Goal: Find specific page/section: Find specific page/section

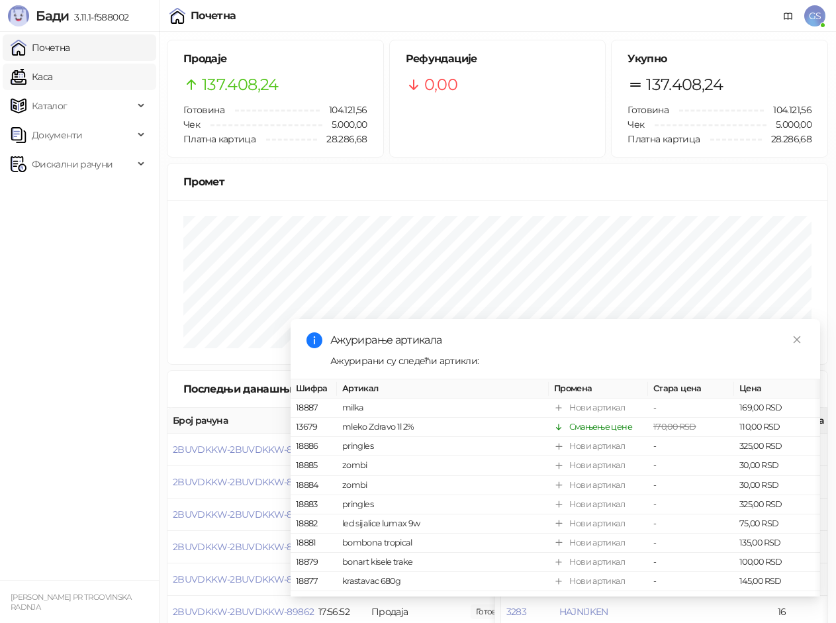
click at [52, 71] on link "Каса" at bounding box center [32, 77] width 42 height 26
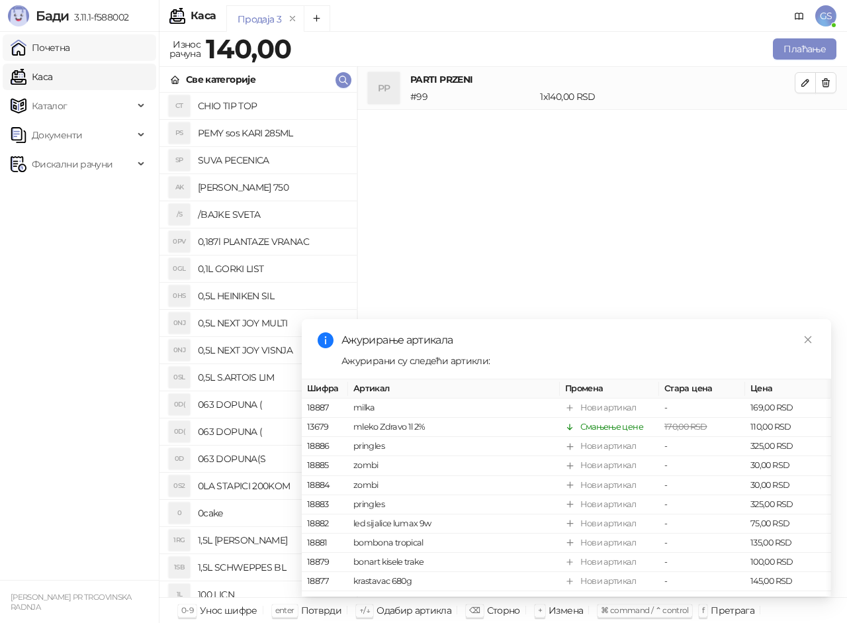
click at [70, 50] on link "Почетна" at bounding box center [41, 47] width 60 height 26
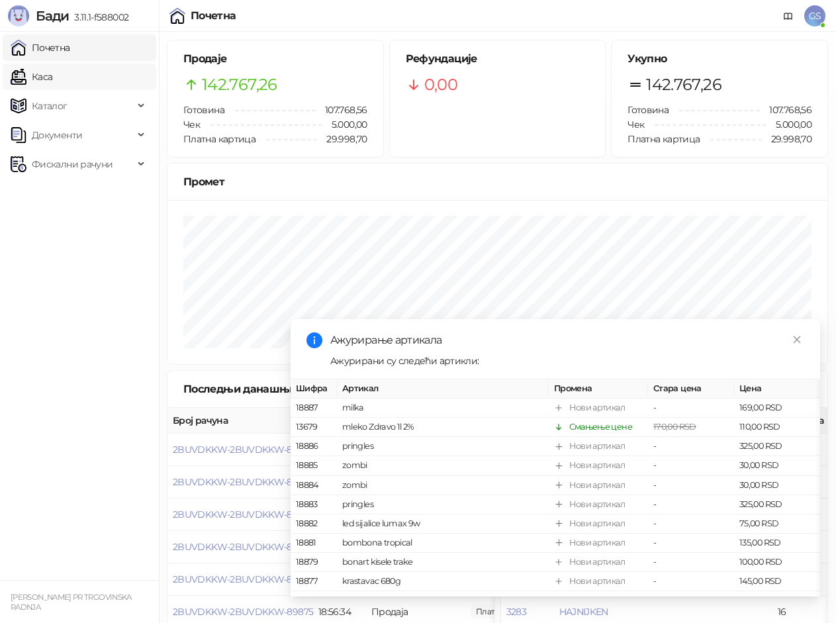
click at [52, 82] on link "Каса" at bounding box center [32, 77] width 42 height 26
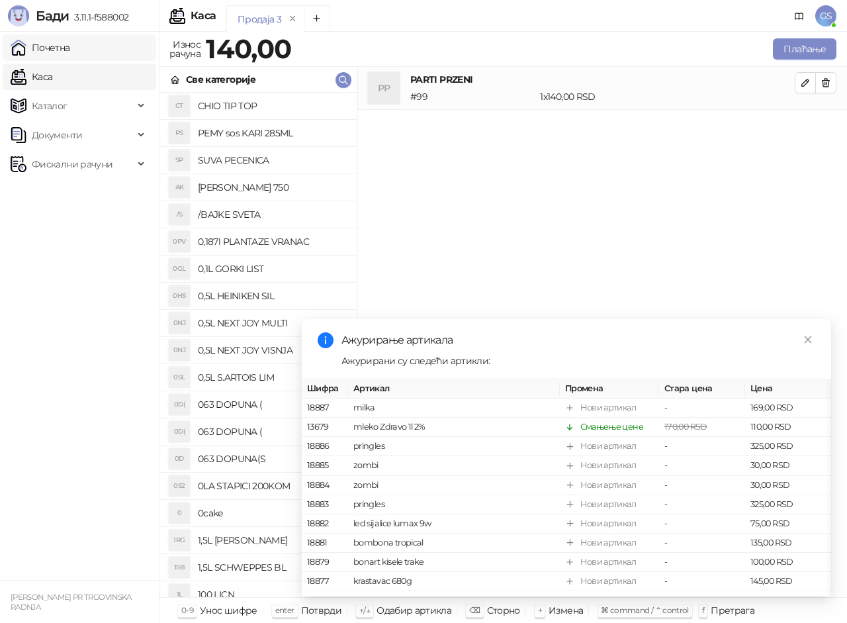
click at [70, 50] on link "Почетна" at bounding box center [41, 47] width 60 height 26
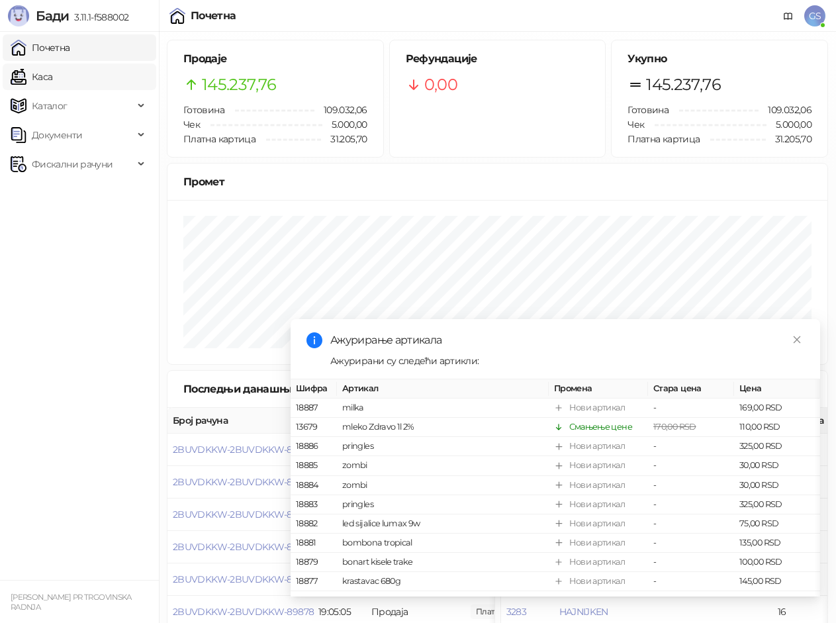
click at [52, 77] on link "Каса" at bounding box center [32, 77] width 42 height 26
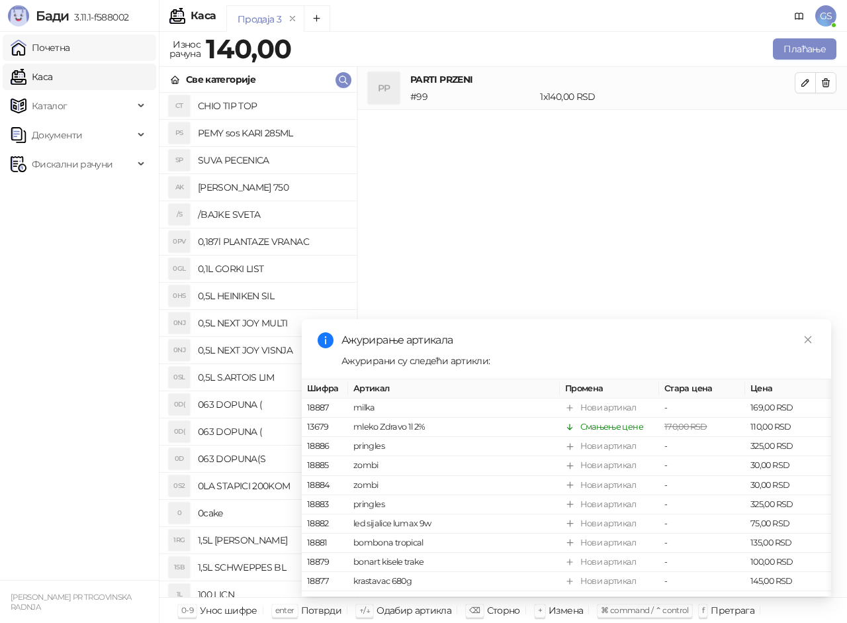
click at [70, 54] on link "Почетна" at bounding box center [41, 47] width 60 height 26
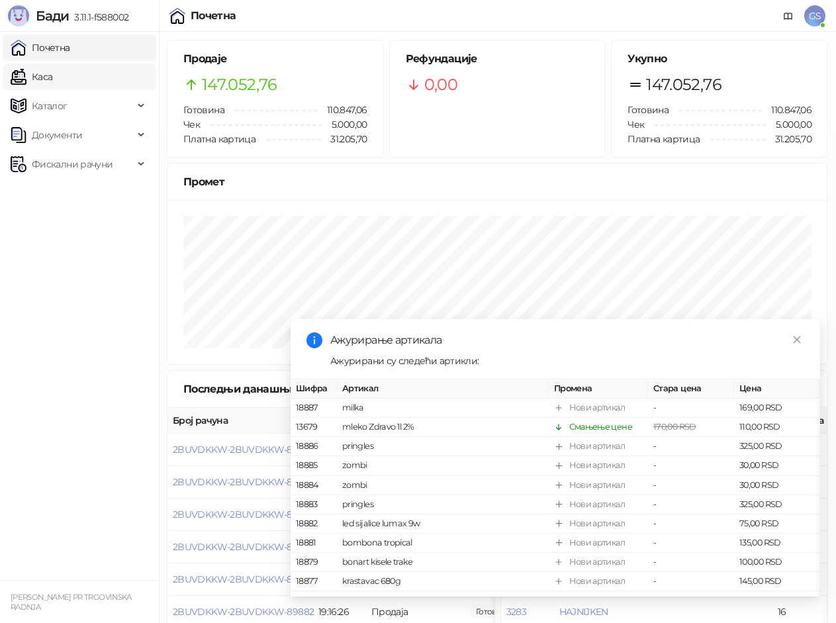
click at [44, 71] on link "Каса" at bounding box center [32, 77] width 42 height 26
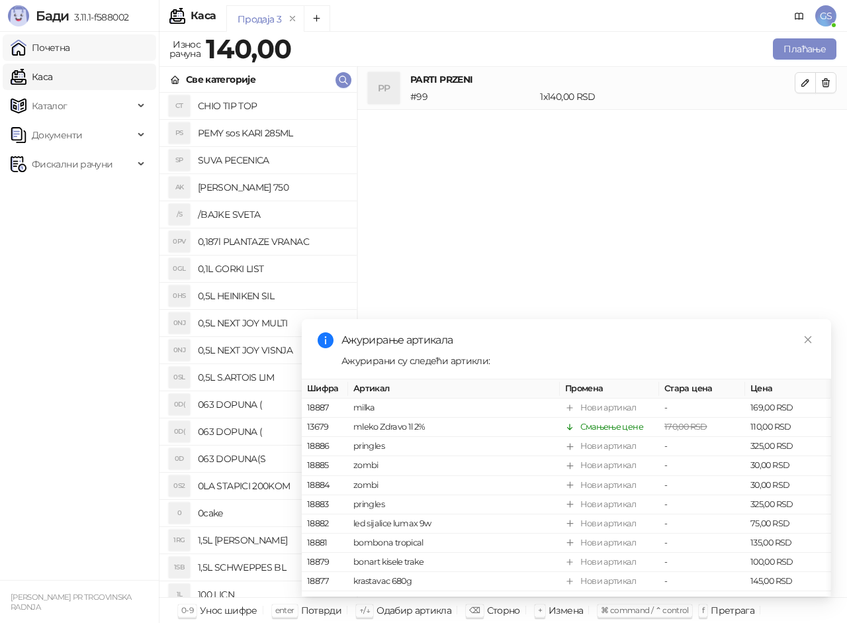
click at [70, 53] on link "Почетна" at bounding box center [41, 47] width 60 height 26
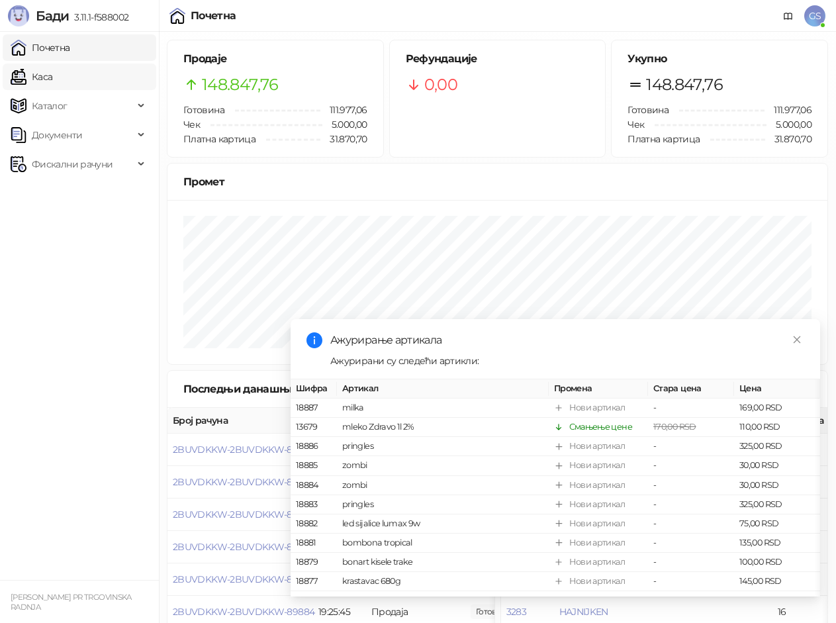
click at [52, 78] on link "Каса" at bounding box center [32, 77] width 42 height 26
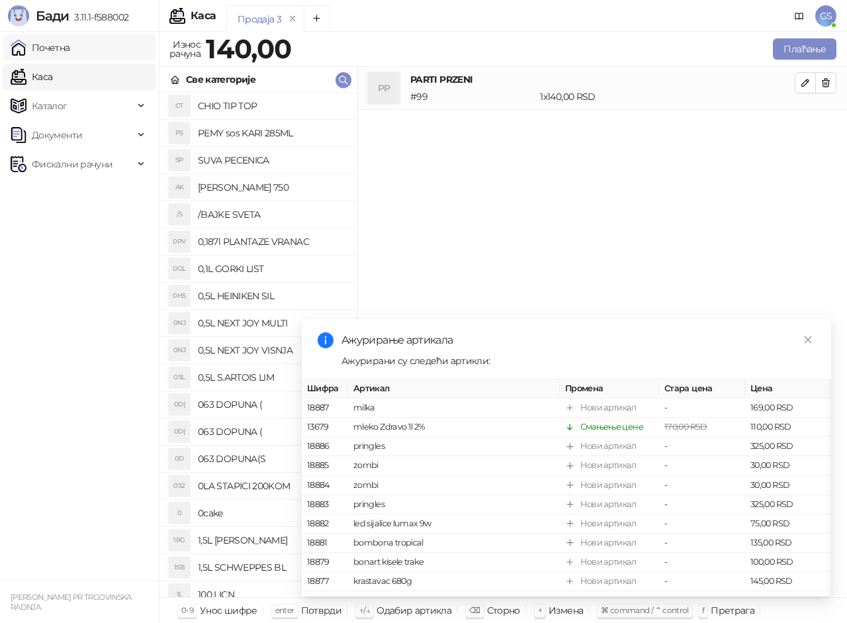
click at [70, 41] on link "Почетна" at bounding box center [41, 47] width 60 height 26
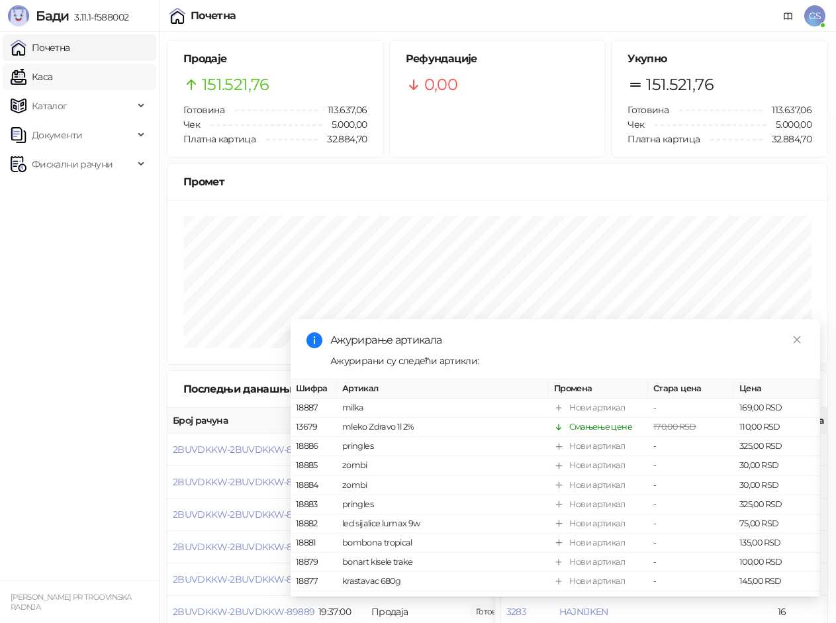
click at [52, 74] on link "Каса" at bounding box center [32, 77] width 42 height 26
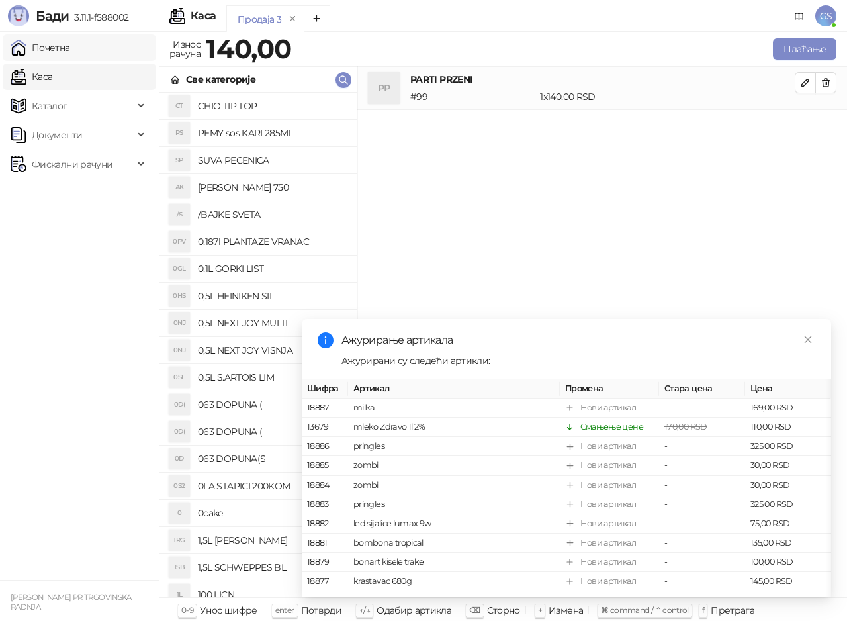
click at [70, 47] on link "Почетна" at bounding box center [41, 47] width 60 height 26
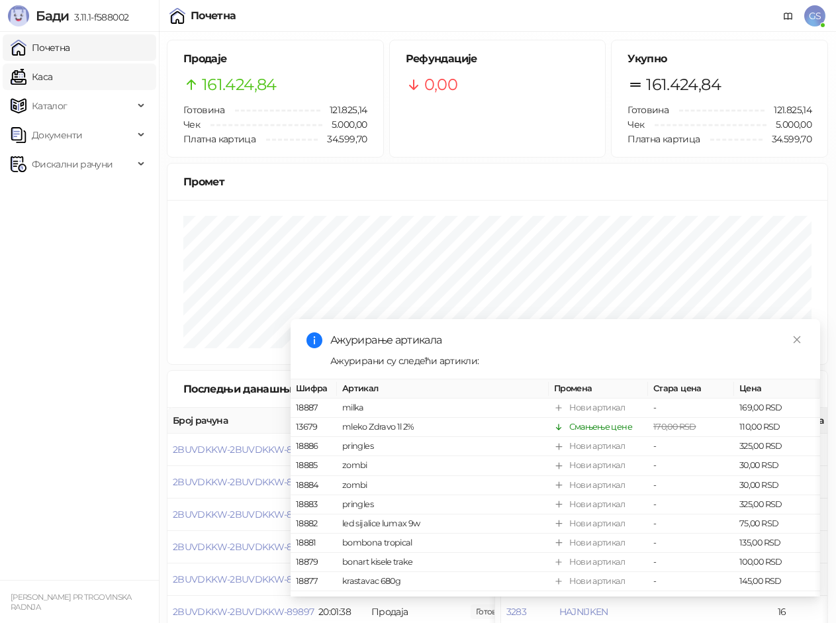
click at [52, 71] on link "Каса" at bounding box center [32, 77] width 42 height 26
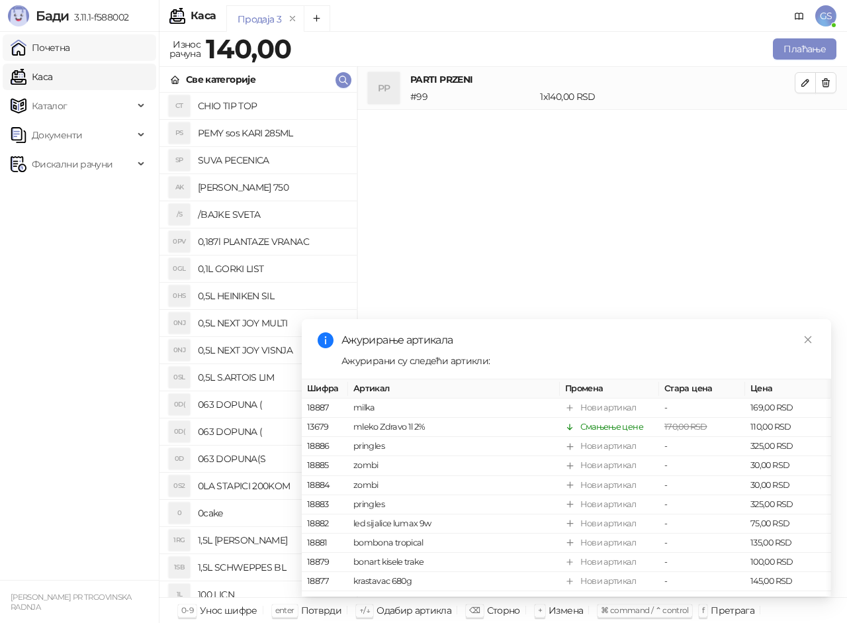
click at [70, 46] on link "Почетна" at bounding box center [41, 47] width 60 height 26
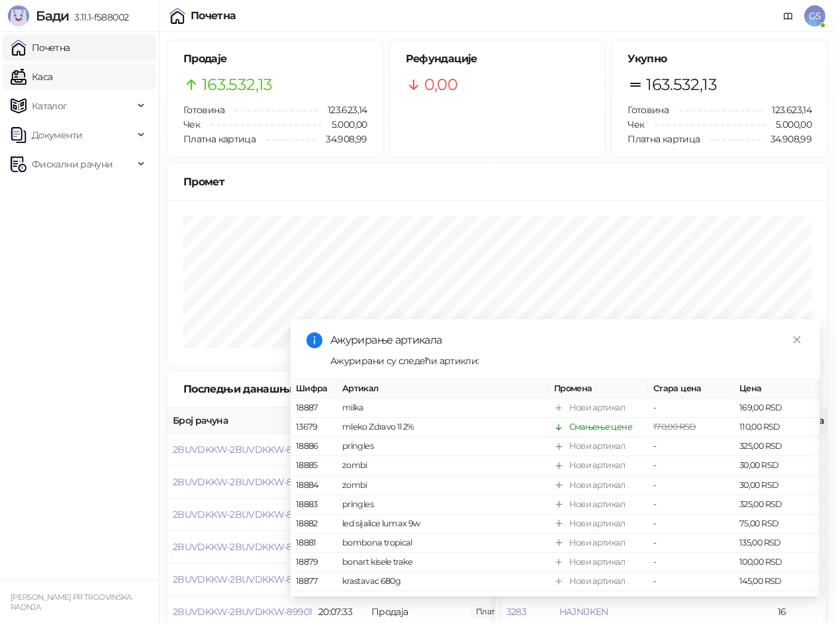
click at [52, 70] on link "Каса" at bounding box center [32, 77] width 42 height 26
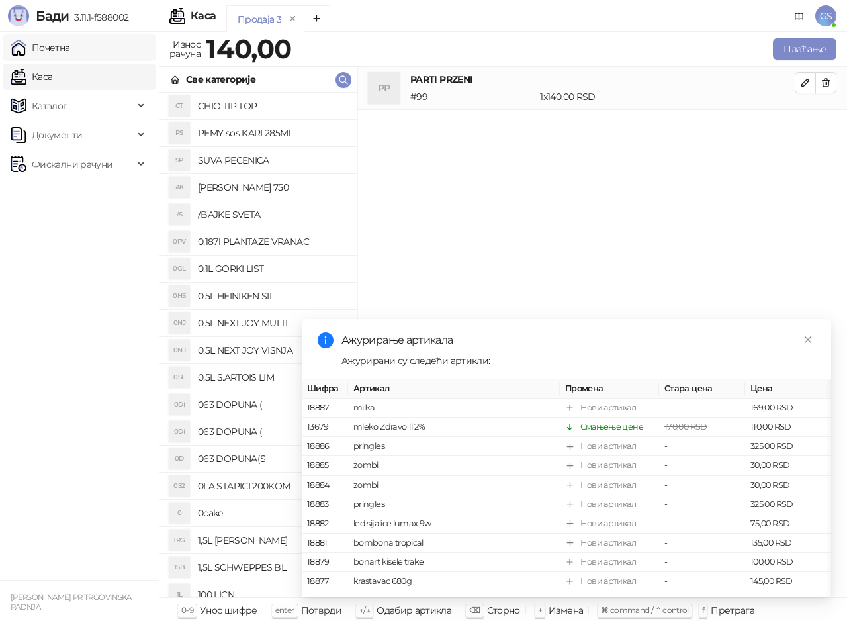
click at [70, 46] on link "Почетна" at bounding box center [41, 47] width 60 height 26
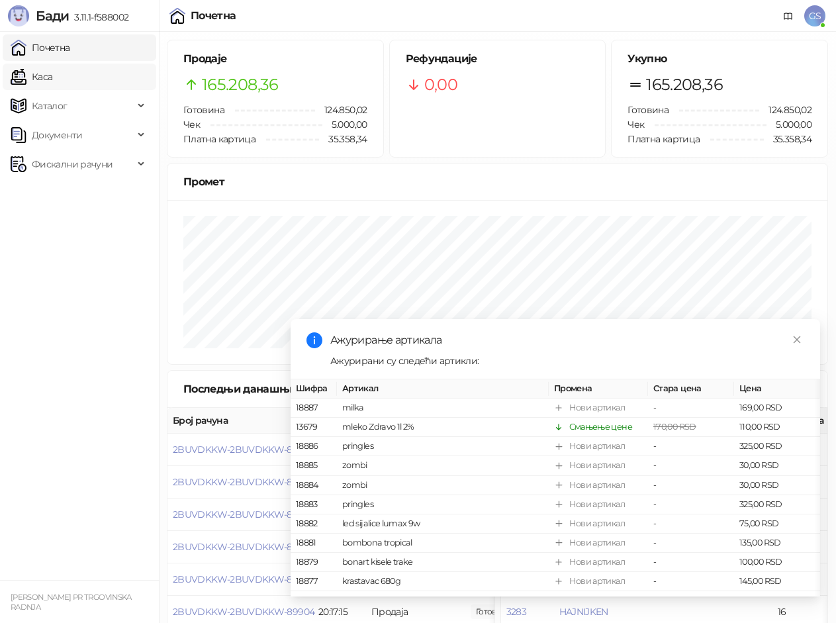
click at [40, 78] on link "Каса" at bounding box center [32, 77] width 42 height 26
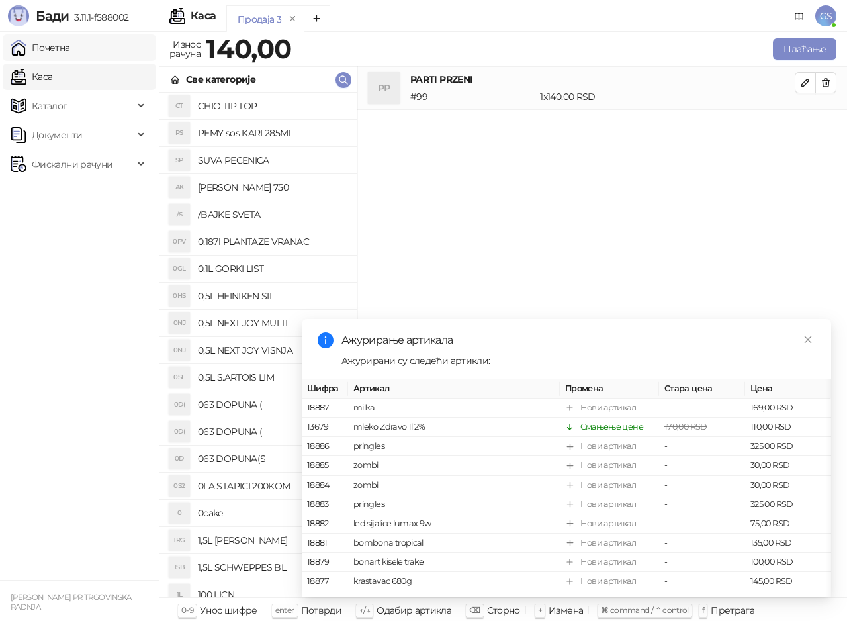
click at [70, 50] on link "Почетна" at bounding box center [41, 47] width 60 height 26
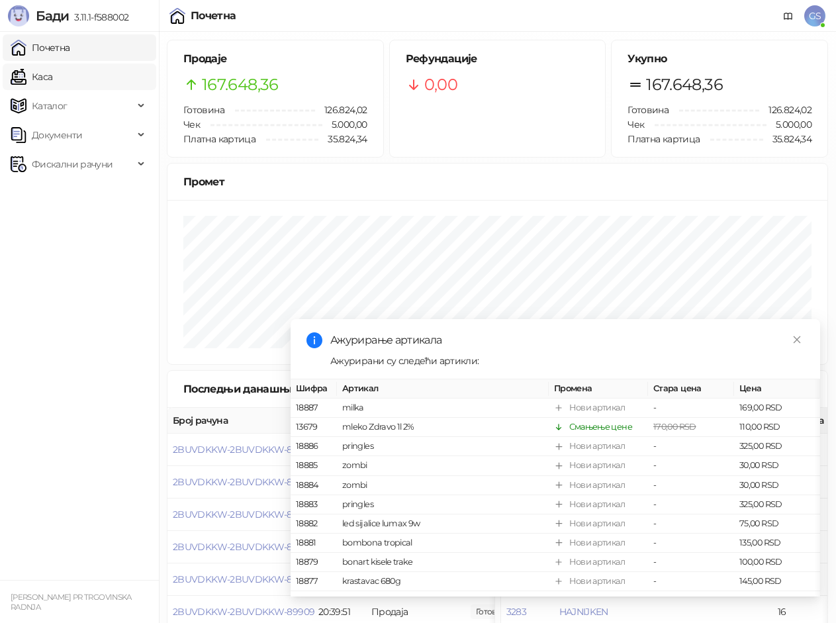
click at [52, 79] on link "Каса" at bounding box center [32, 77] width 42 height 26
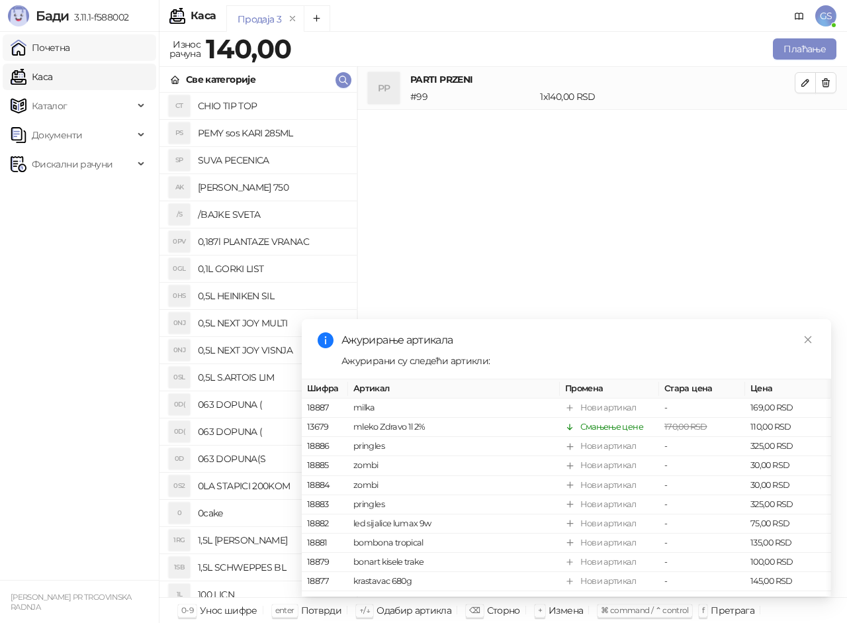
click at [70, 50] on link "Почетна" at bounding box center [41, 47] width 60 height 26
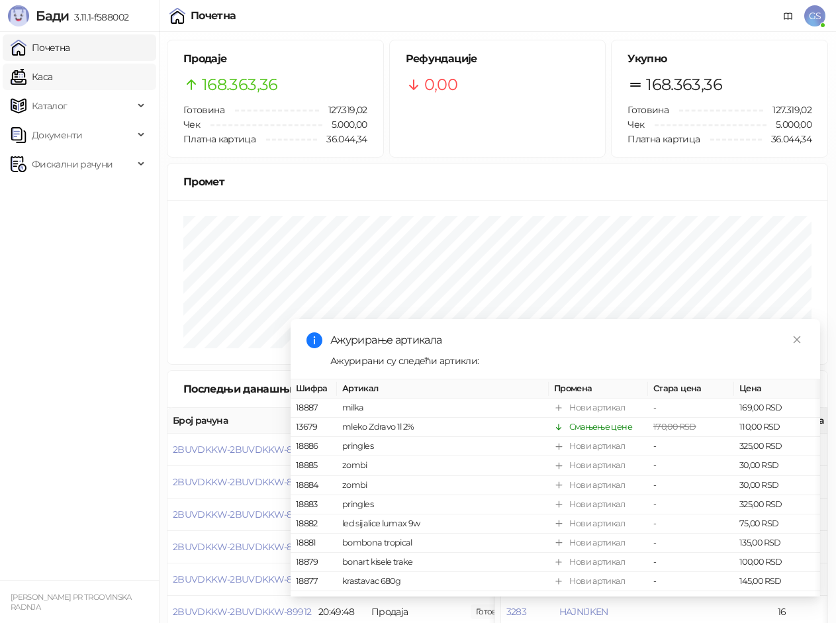
click at [52, 77] on link "Каса" at bounding box center [32, 77] width 42 height 26
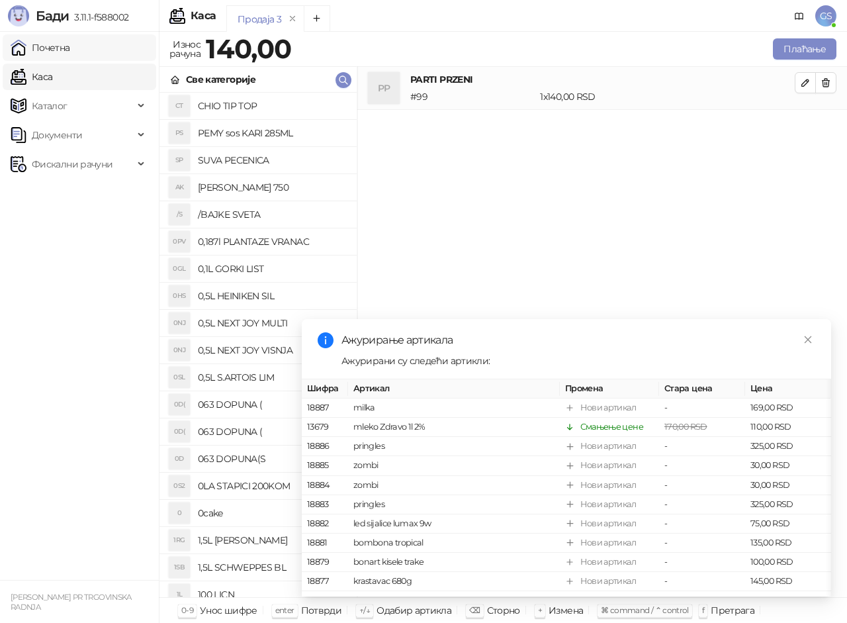
click at [70, 48] on link "Почетна" at bounding box center [41, 47] width 60 height 26
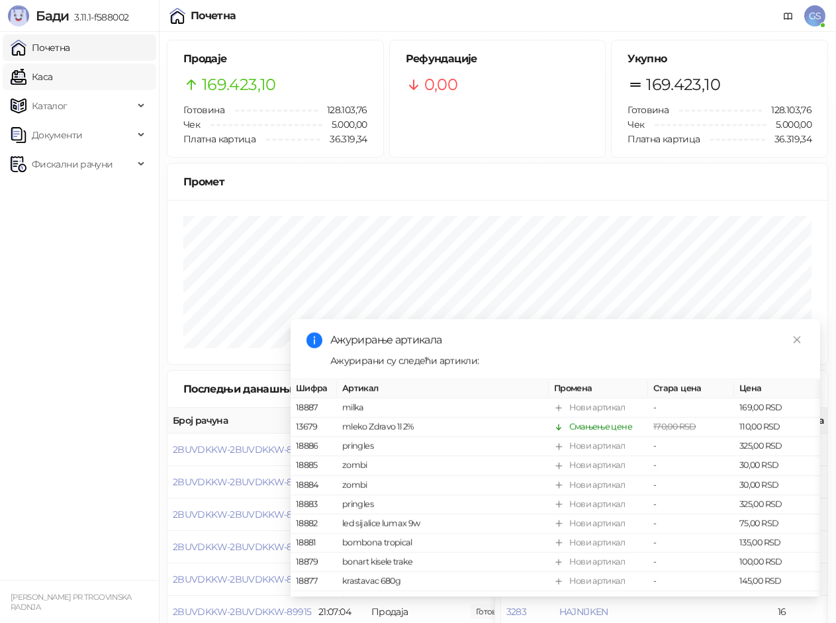
click at [52, 74] on link "Каса" at bounding box center [32, 77] width 42 height 26
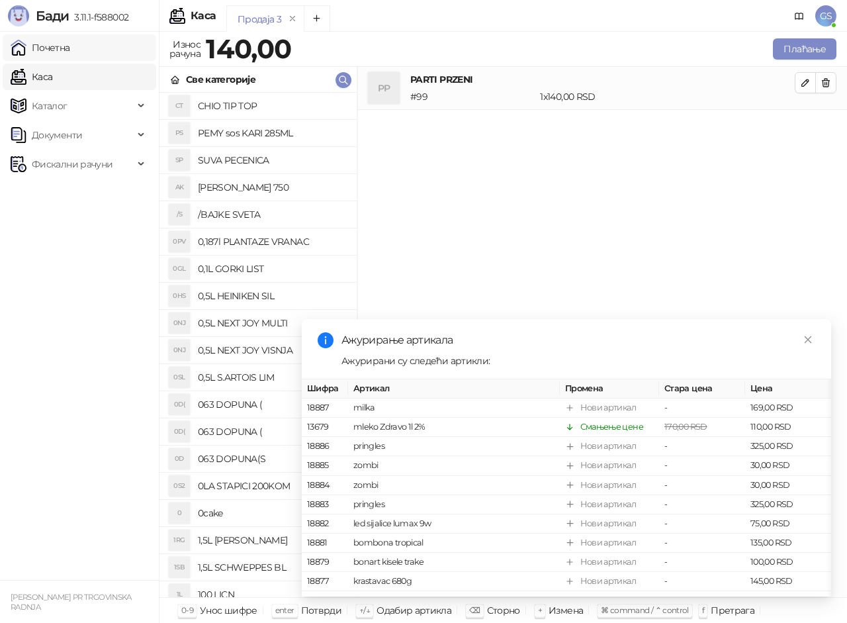
click at [70, 52] on link "Почетна" at bounding box center [41, 47] width 60 height 26
